Goal: Information Seeking & Learning: Learn about a topic

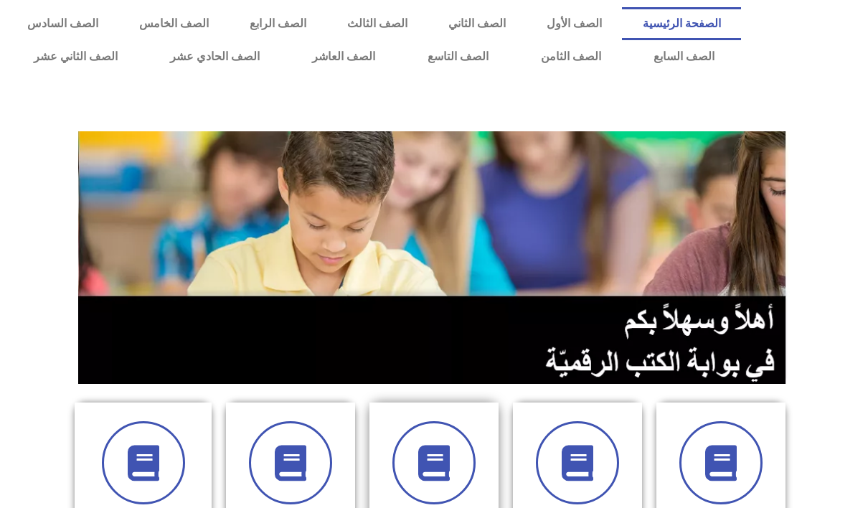
scroll to position [287, 0]
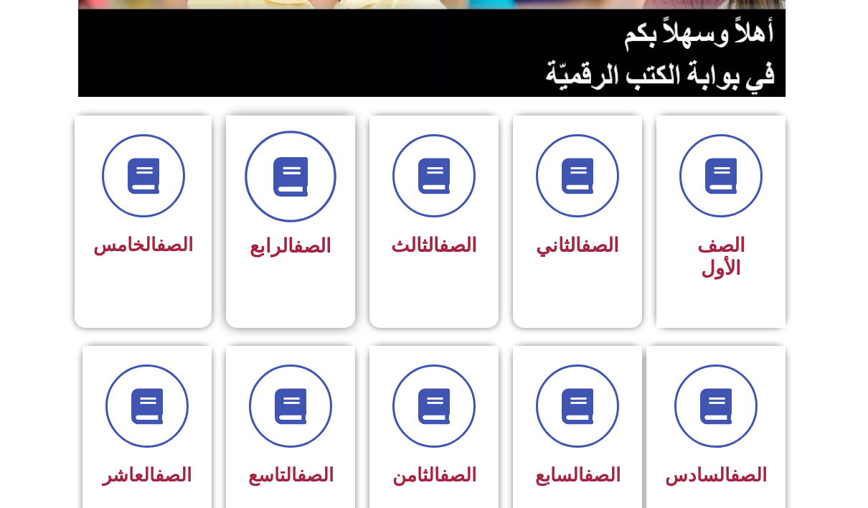
click at [281, 212] on span at bounding box center [291, 177] width 92 height 92
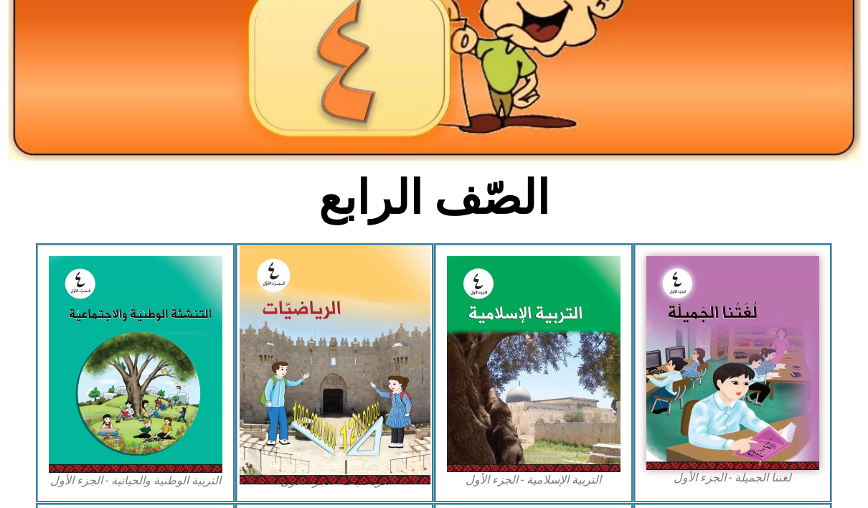
scroll to position [215, 0]
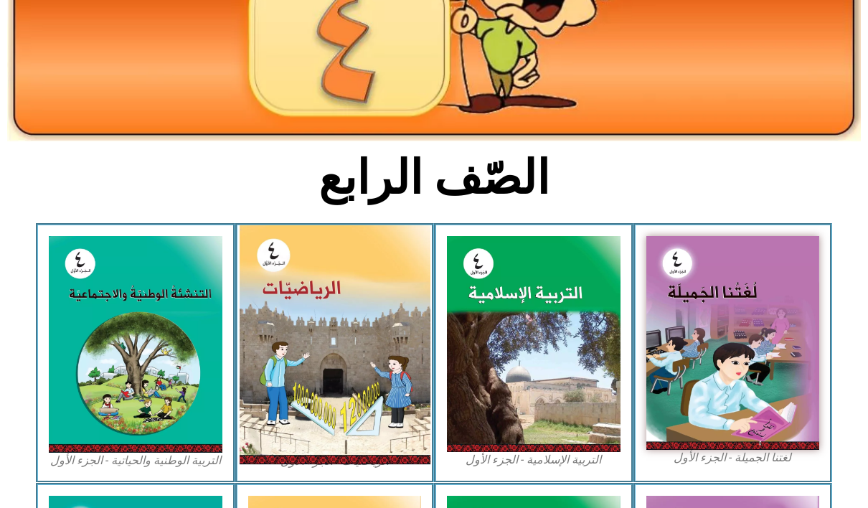
click at [367, 408] on img at bounding box center [334, 344] width 191 height 239
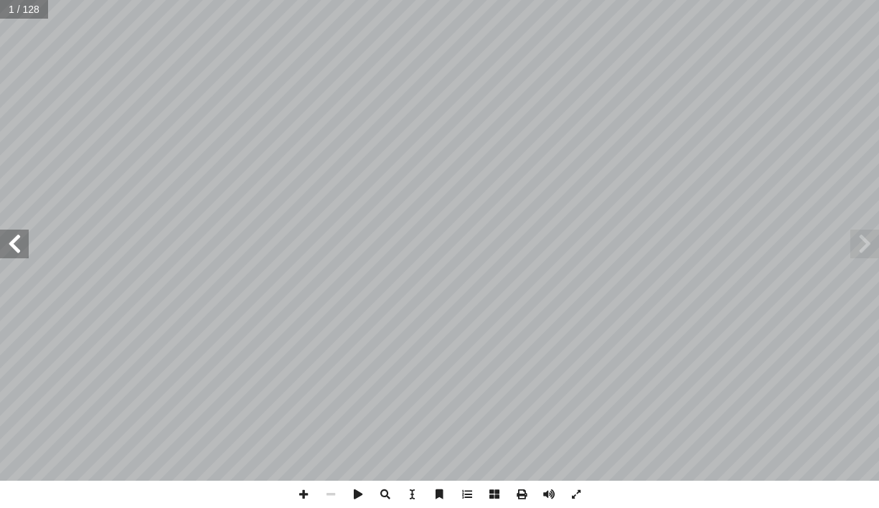
click at [18, 9] on input "text" at bounding box center [24, 9] width 48 height 19
type input "**"
click at [9, 249] on span at bounding box center [14, 244] width 29 height 29
click at [306, 494] on span at bounding box center [303, 494] width 27 height 27
click at [304, 495] on span at bounding box center [303, 494] width 27 height 27
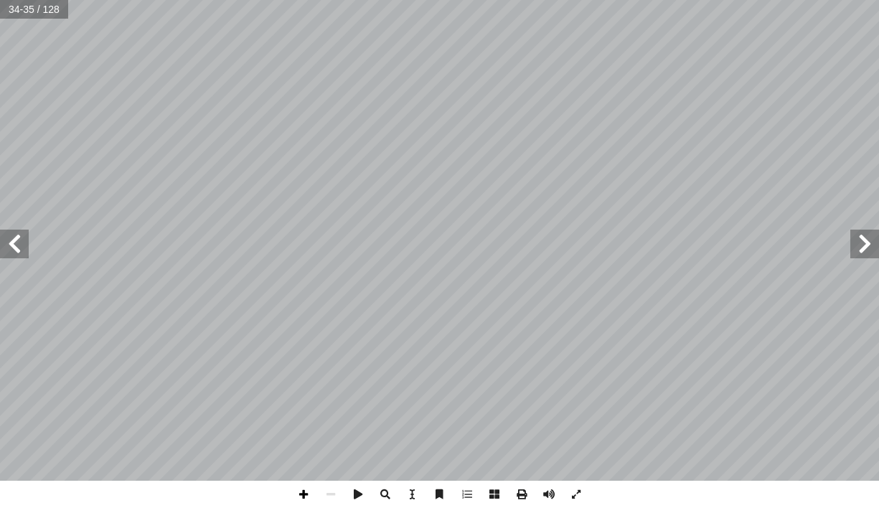
click at [310, 495] on span at bounding box center [303, 494] width 27 height 27
click at [13, 244] on span at bounding box center [14, 244] width 29 height 29
click at [301, 497] on span at bounding box center [303, 494] width 27 height 27
